Goal: Download file/media

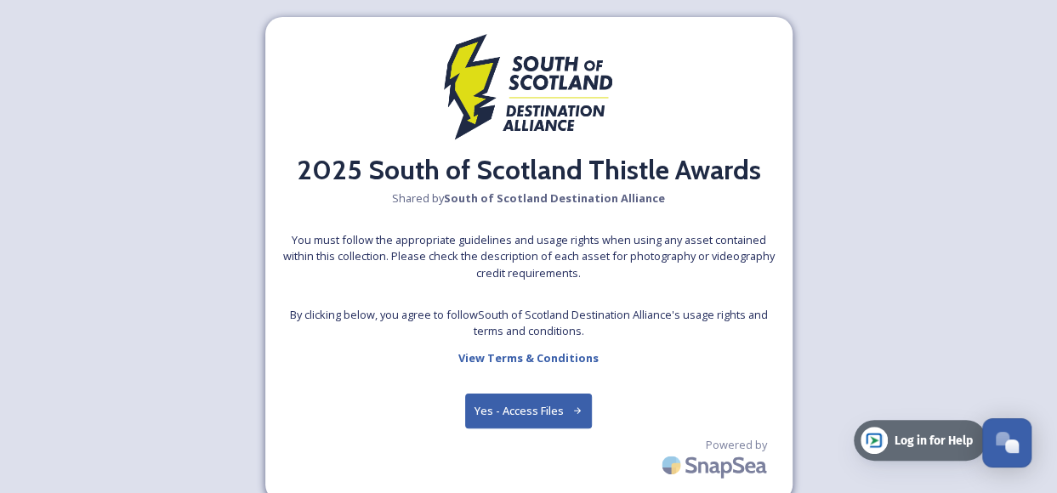
click at [488, 406] on button "Yes - Access Files" at bounding box center [529, 411] width 128 height 35
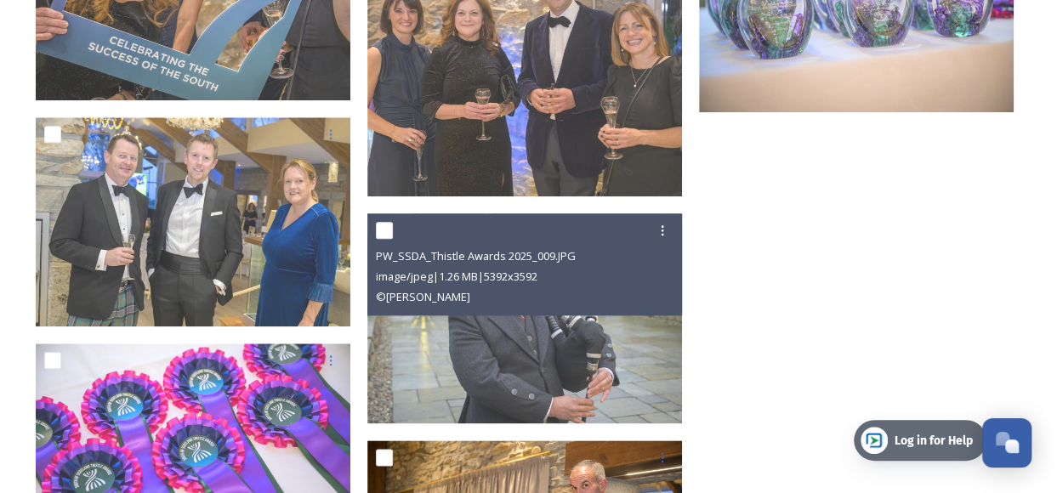
scroll to position [13367, 0]
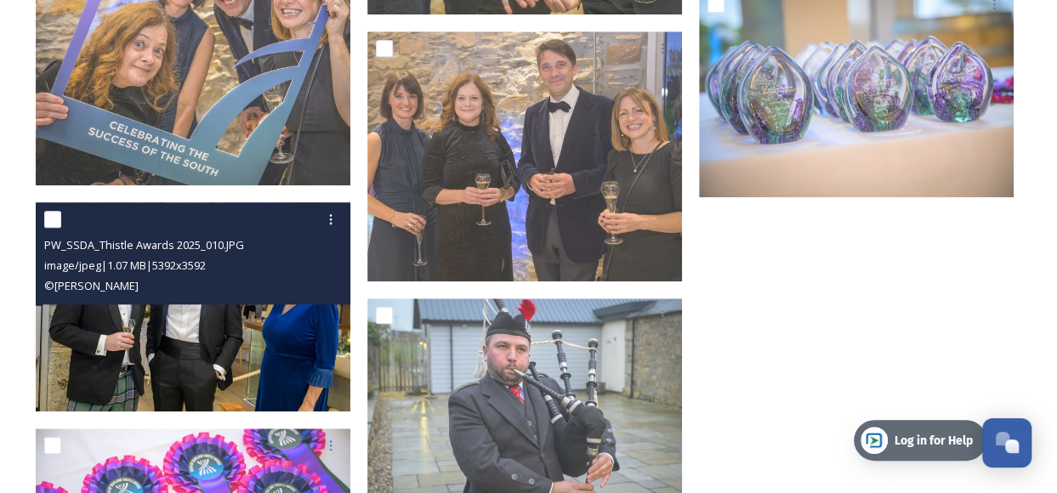
click at [182, 329] on img at bounding box center [193, 306] width 315 height 209
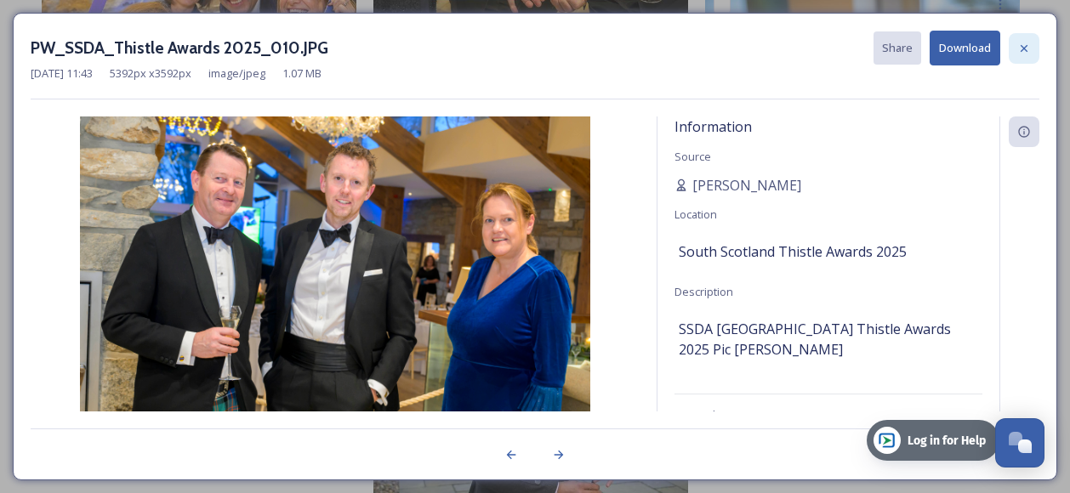
click at [1031, 42] on div at bounding box center [1024, 48] width 31 height 31
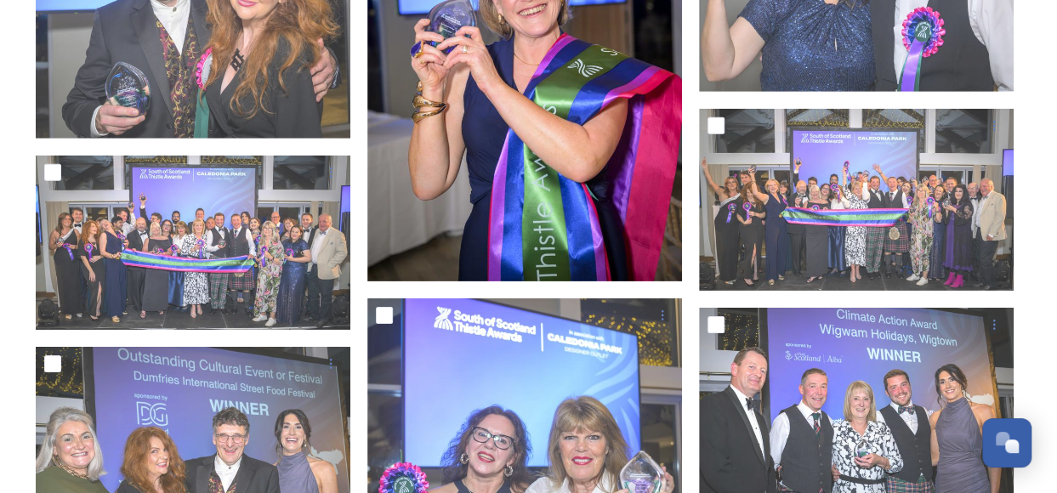
scroll to position [5613, 0]
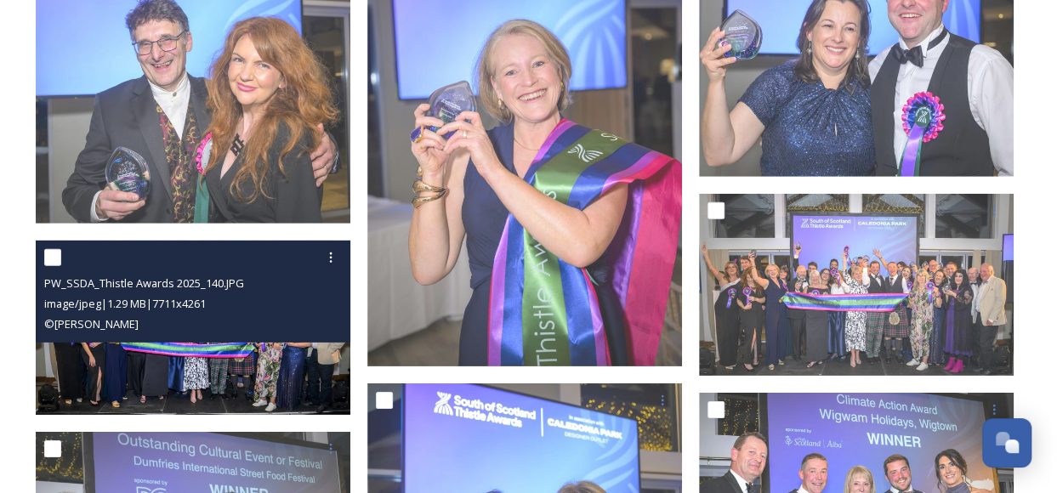
click at [150, 353] on img at bounding box center [193, 328] width 315 height 174
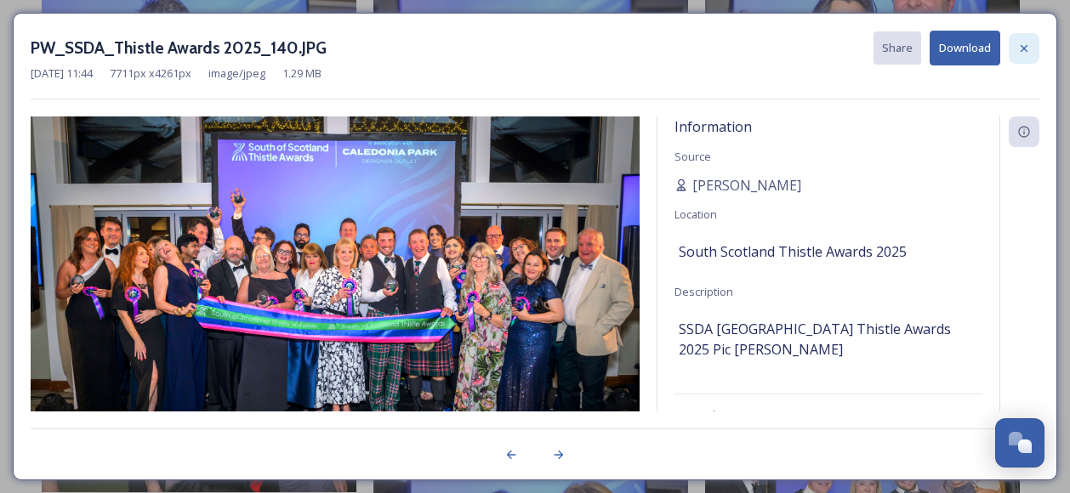
click at [1032, 47] on div at bounding box center [1024, 48] width 31 height 31
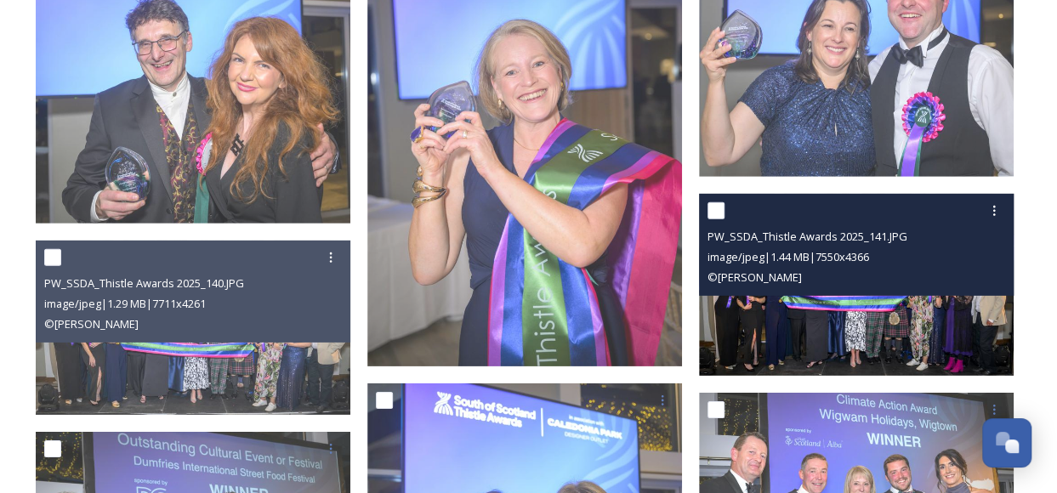
click at [857, 321] on img at bounding box center [856, 285] width 315 height 182
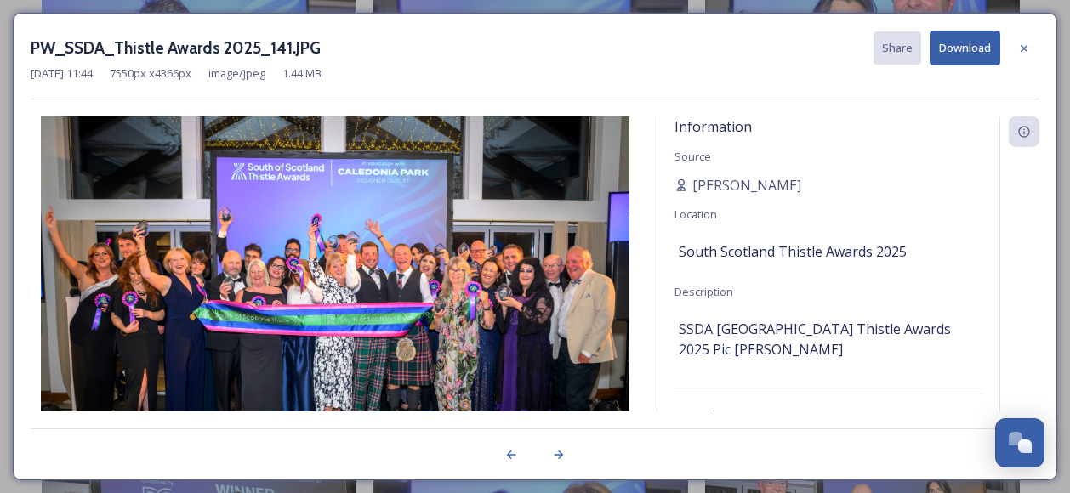
click at [961, 43] on button "Download" at bounding box center [964, 48] width 71 height 35
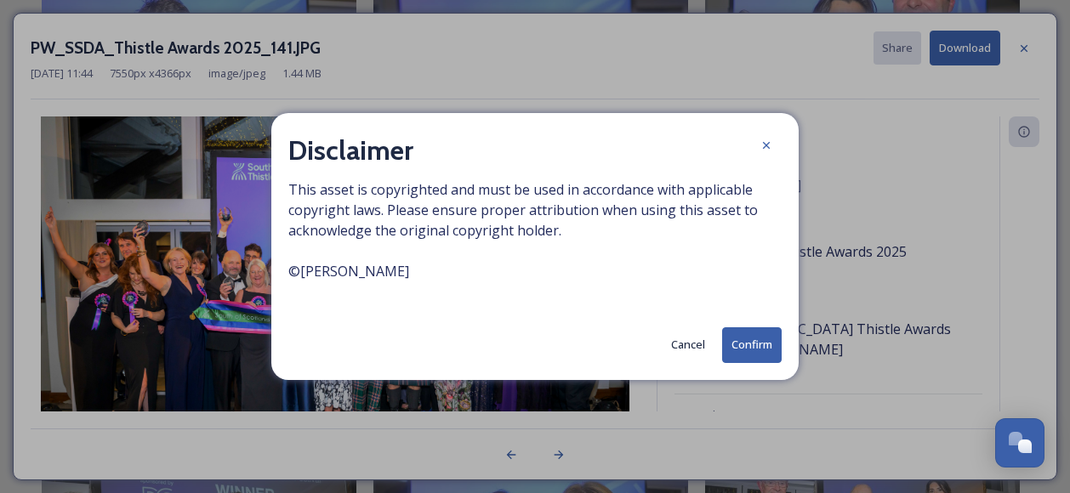
click at [736, 339] on button "Confirm" at bounding box center [752, 344] width 60 height 35
